Goal: Task Accomplishment & Management: Manage account settings

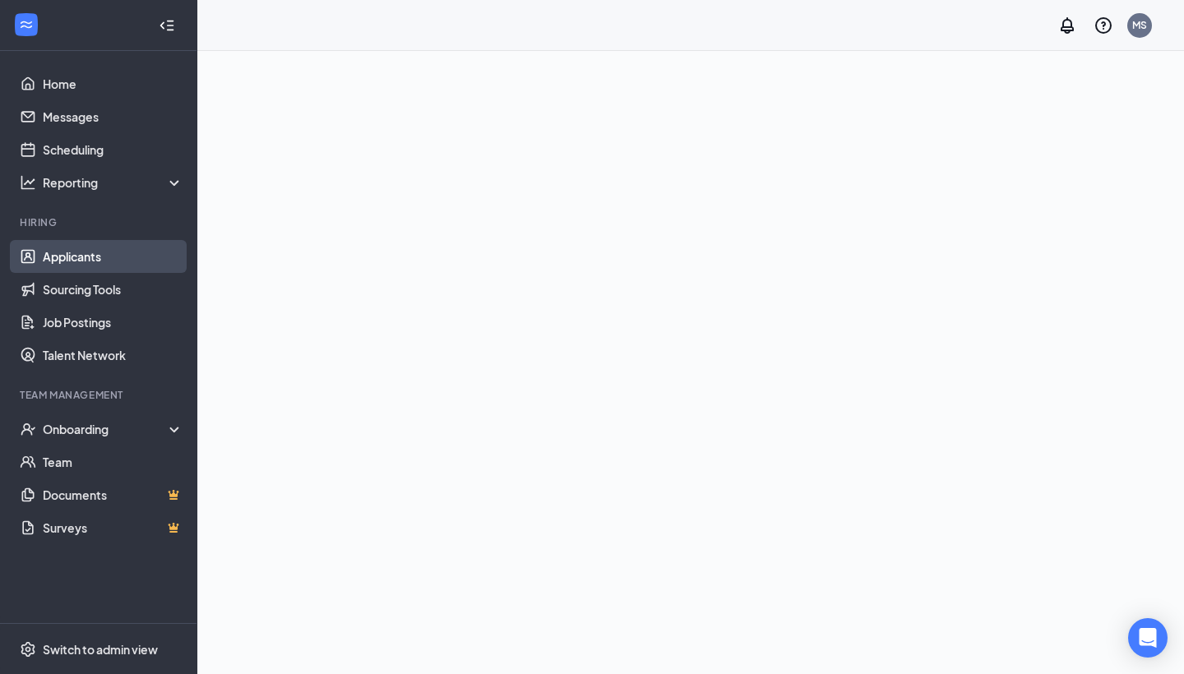
click at [72, 260] on link "Applicants" at bounding box center [113, 256] width 141 height 33
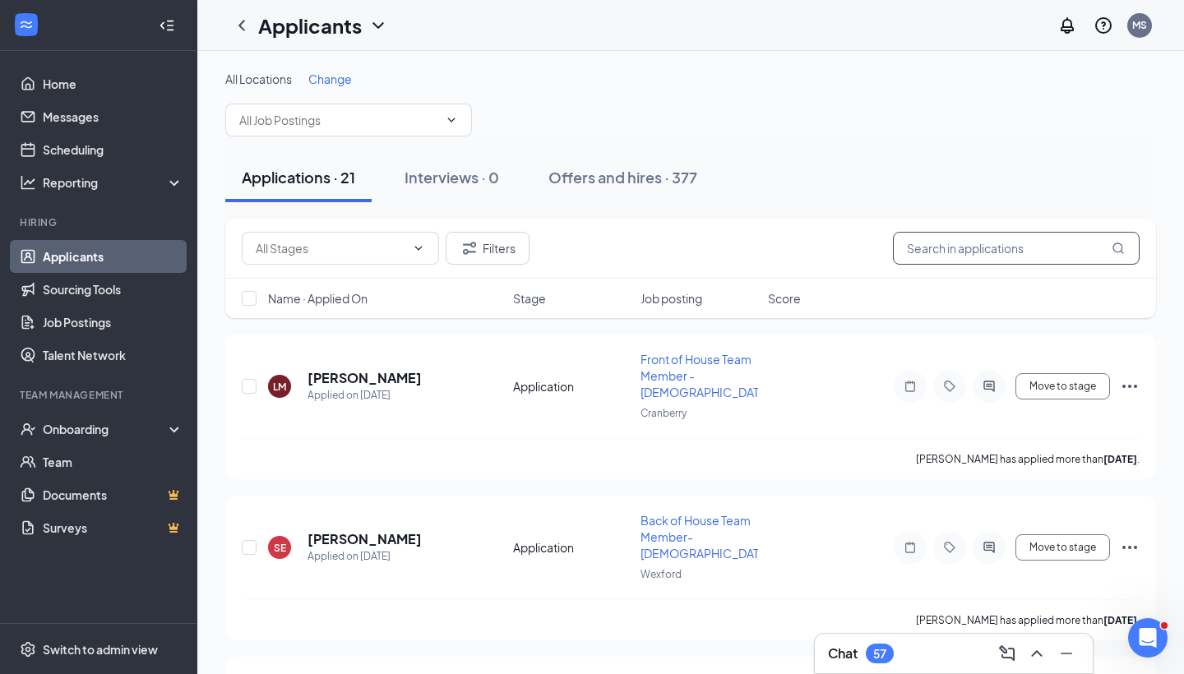
click at [990, 242] on input "text" at bounding box center [1016, 248] width 247 height 33
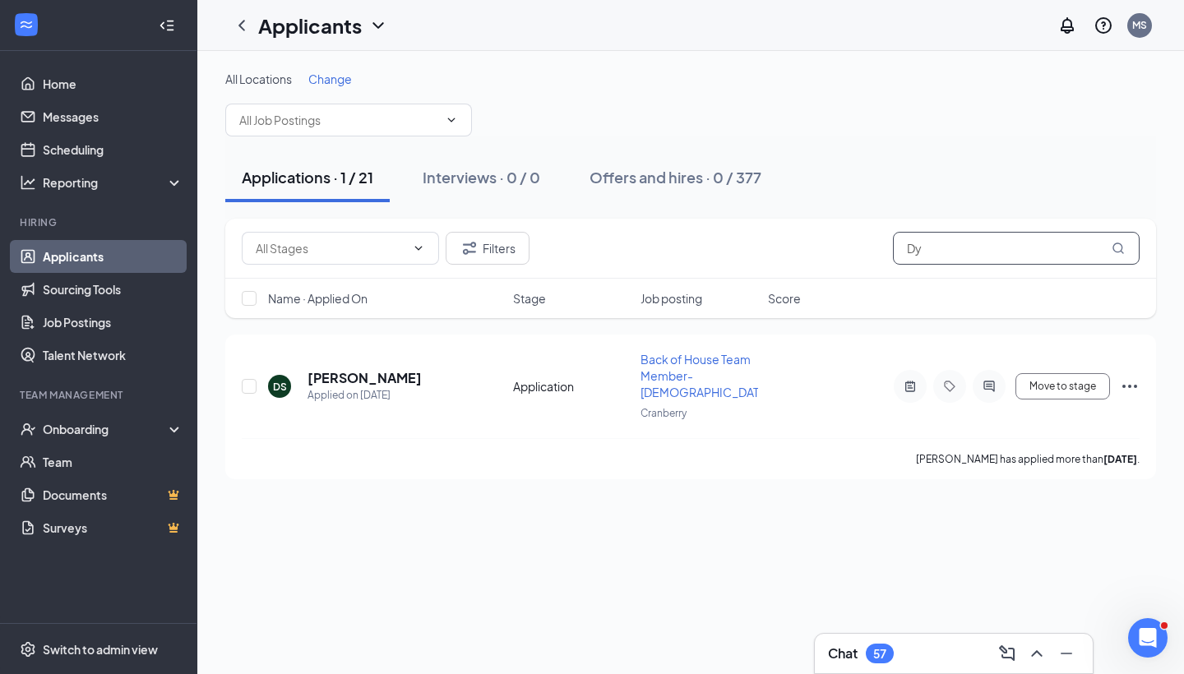
type input "D"
type input "j"
type input "[PERSON_NAME]"
